Goal: Find specific page/section: Find specific page/section

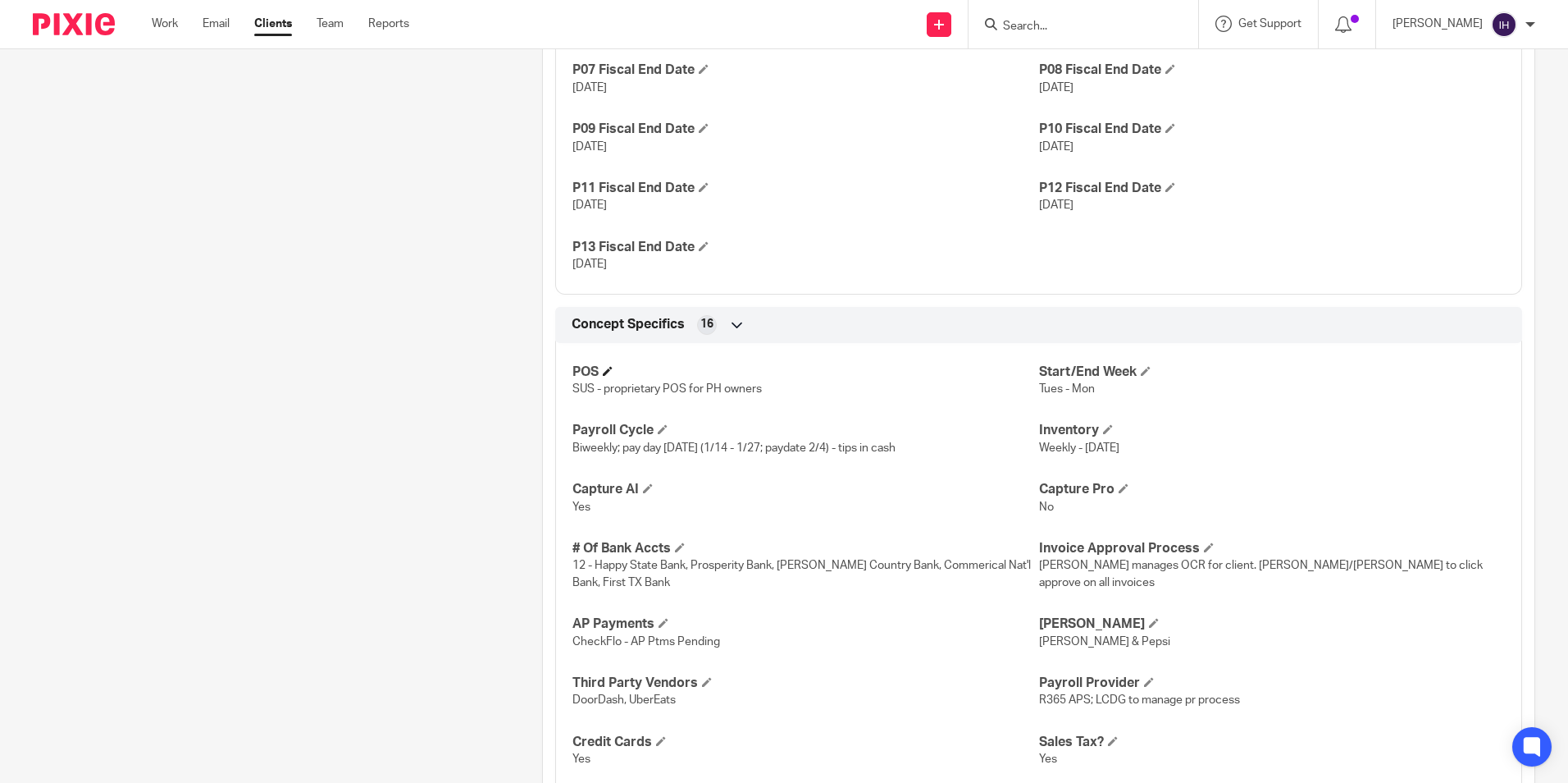
scroll to position [1559, 0]
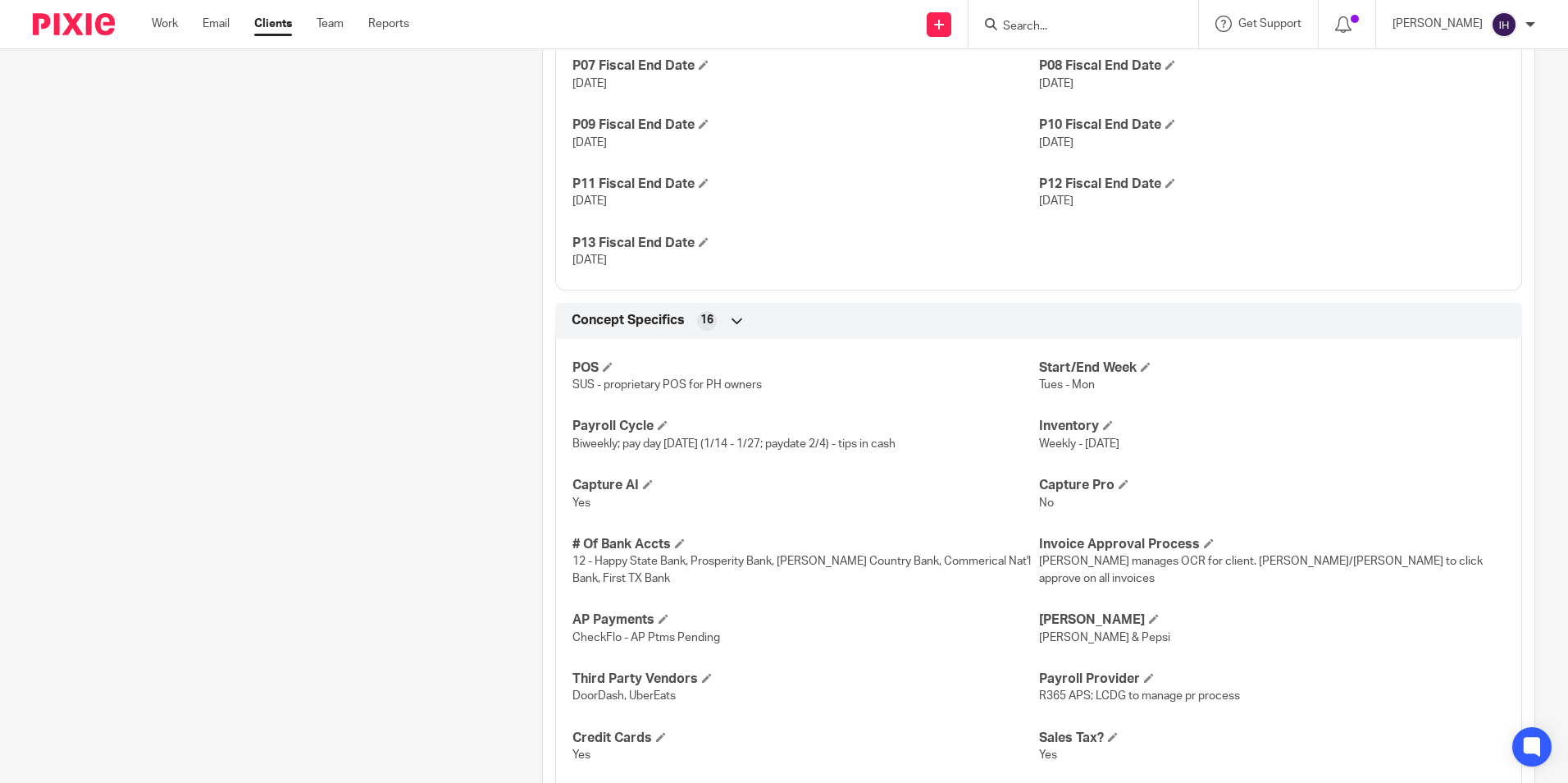
drag, startPoint x: 293, startPoint y: 369, endPoint x: 302, endPoint y: 366, distance: 9.5
drag, startPoint x: 302, startPoint y: 366, endPoint x: 528, endPoint y: 208, distance: 275.8
click at [1074, 32] on input "Search" at bounding box center [1075, 27] width 148 height 15
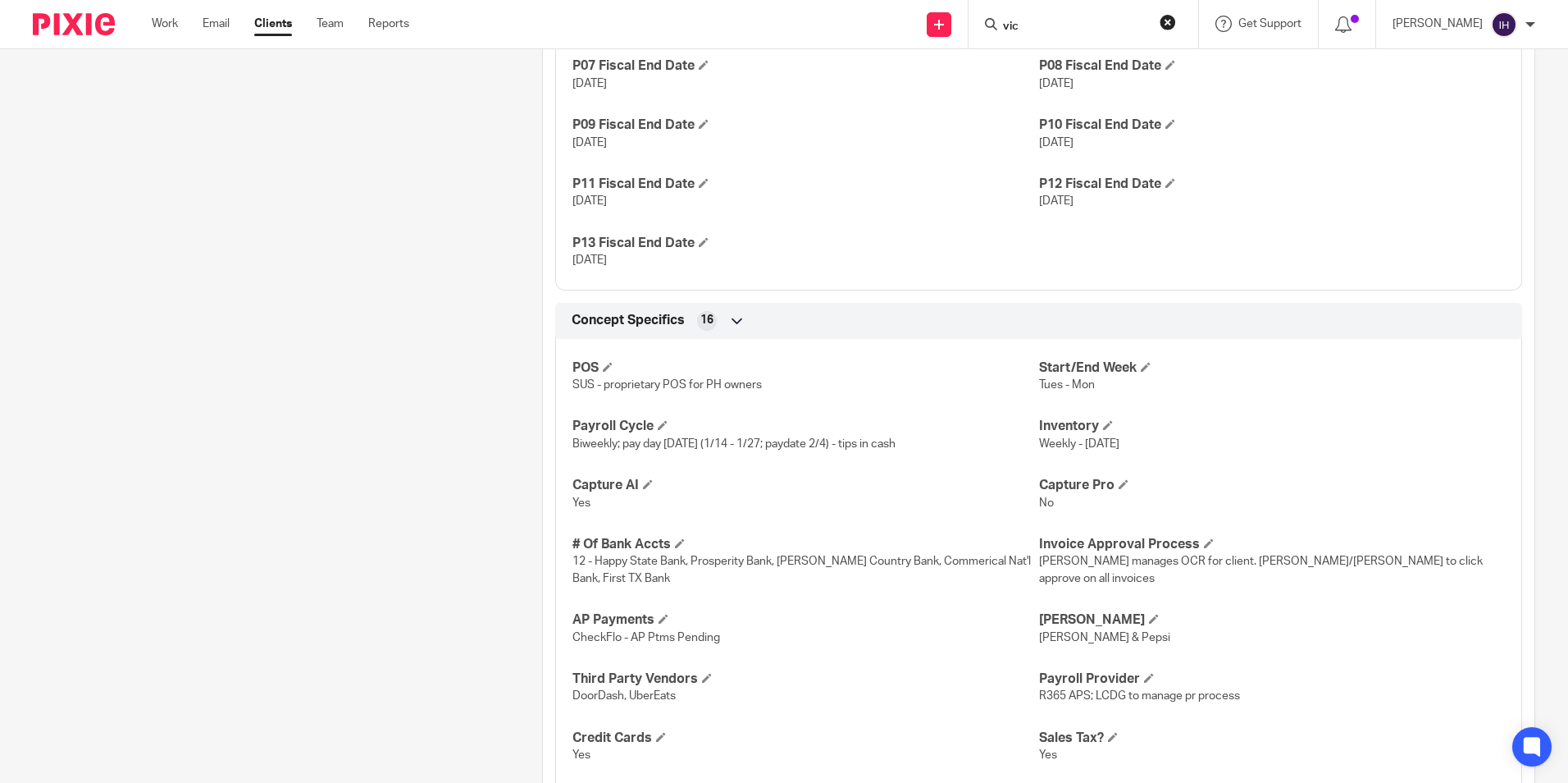
type input "vic"
click button "submit" at bounding box center [0, 0] width 0 height 0
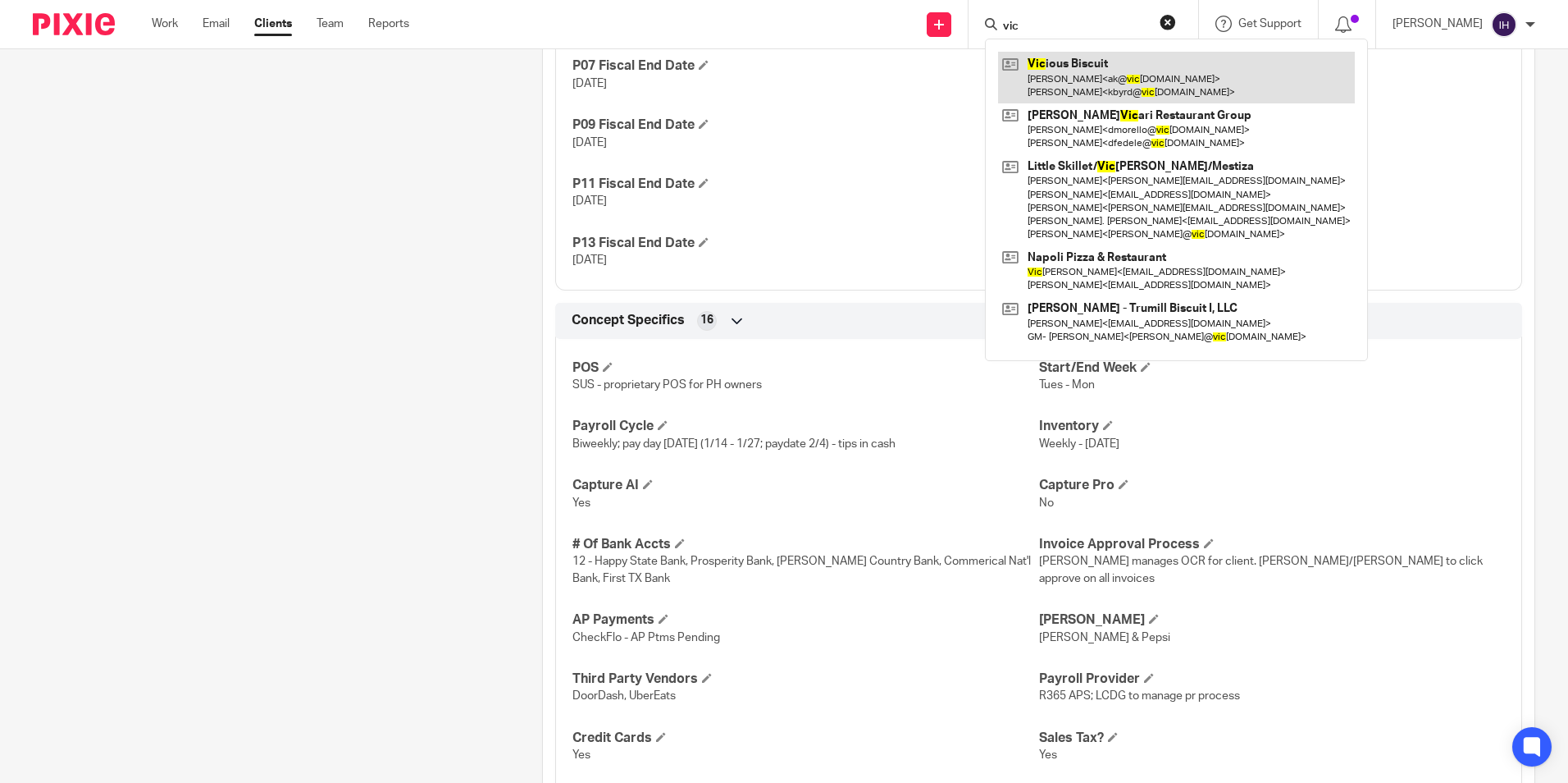
click at [1066, 66] on link at bounding box center [1177, 77] width 357 height 50
